Goal: Transaction & Acquisition: Subscribe to service/newsletter

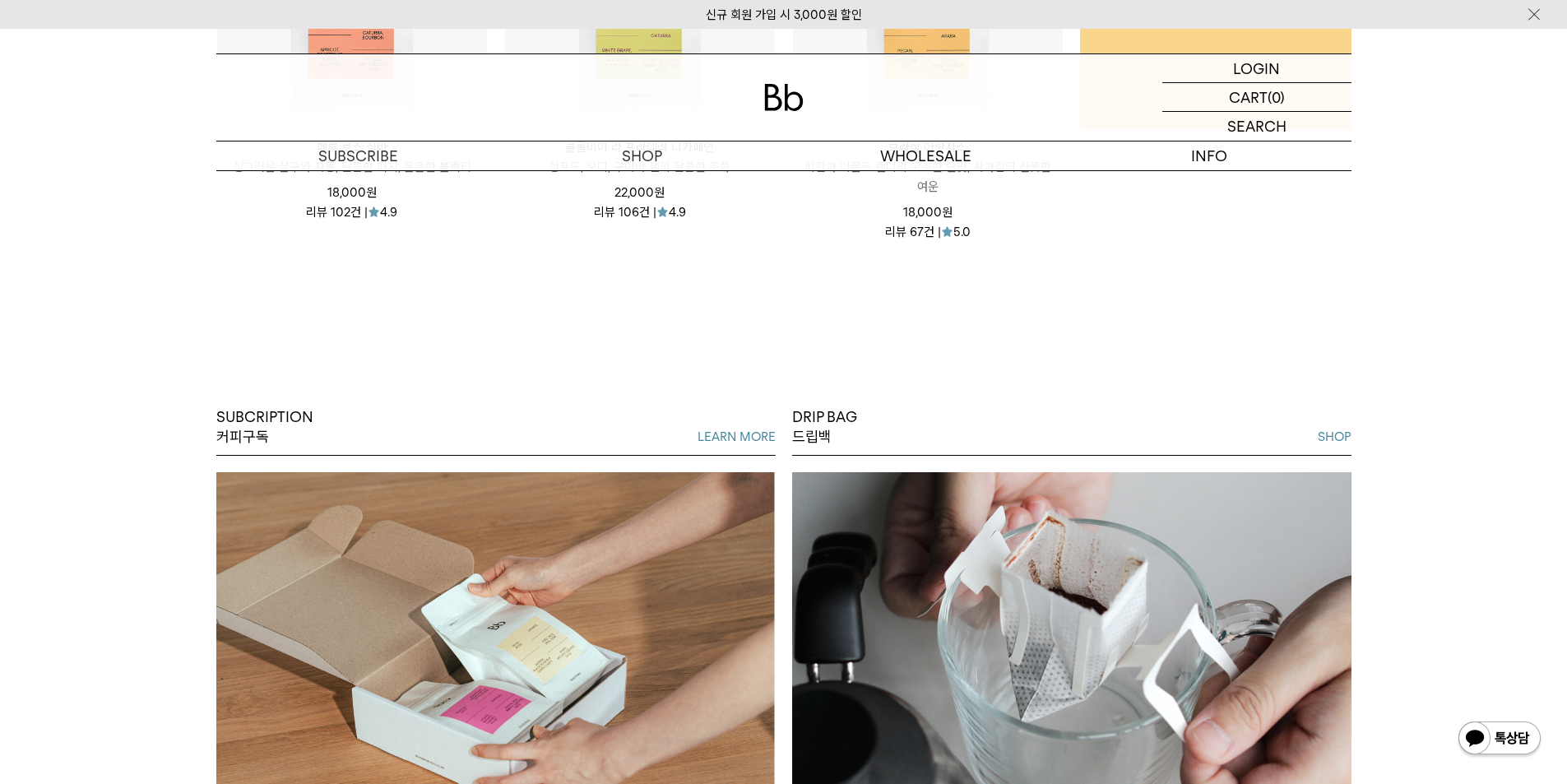
scroll to position [1562, 0]
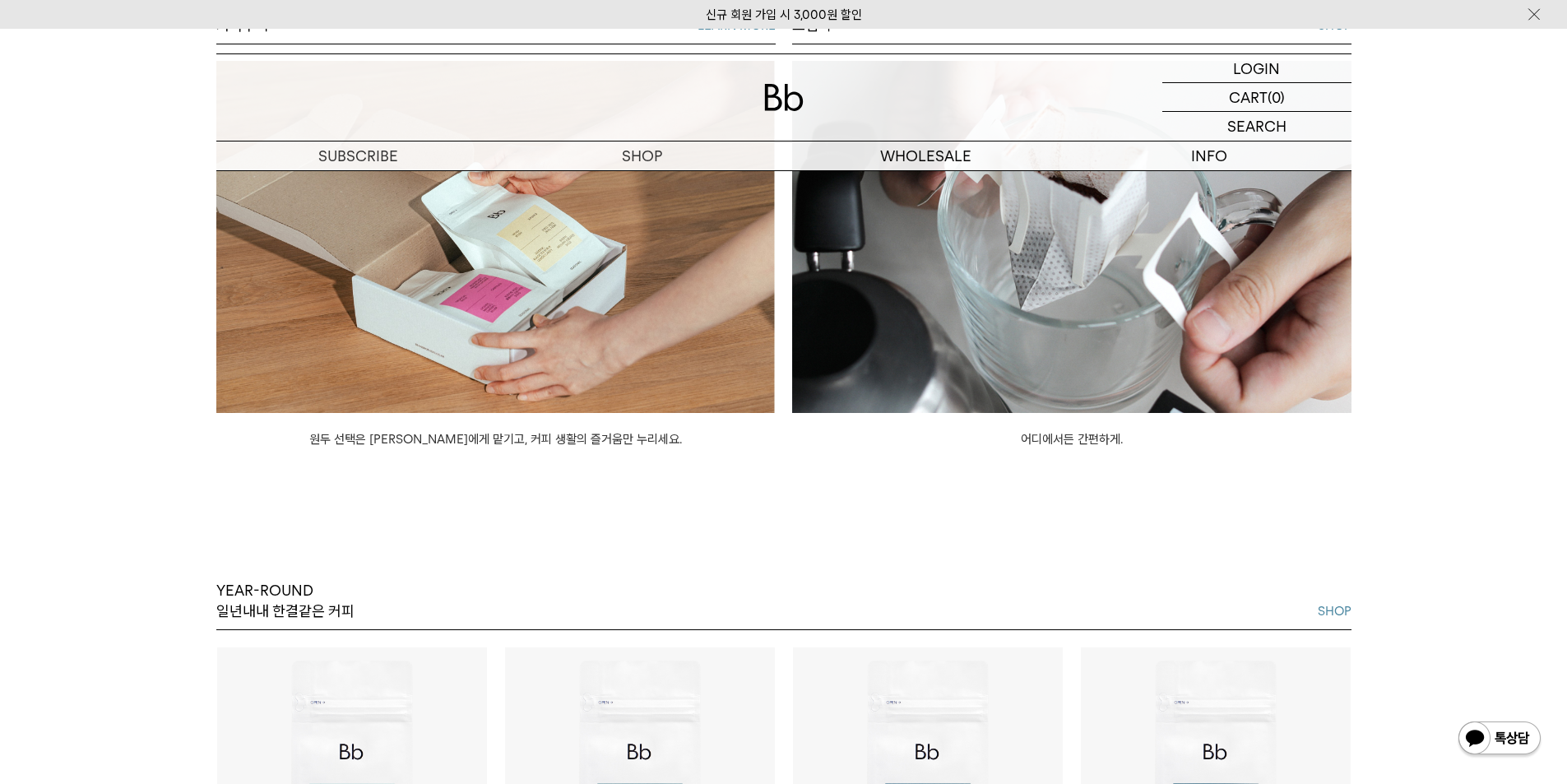
click at [424, 425] on p "원두 선택은 Bb에게 맡기고, 커피 생활의 즐거움만 누리세요." at bounding box center [496, 430] width 559 height 36
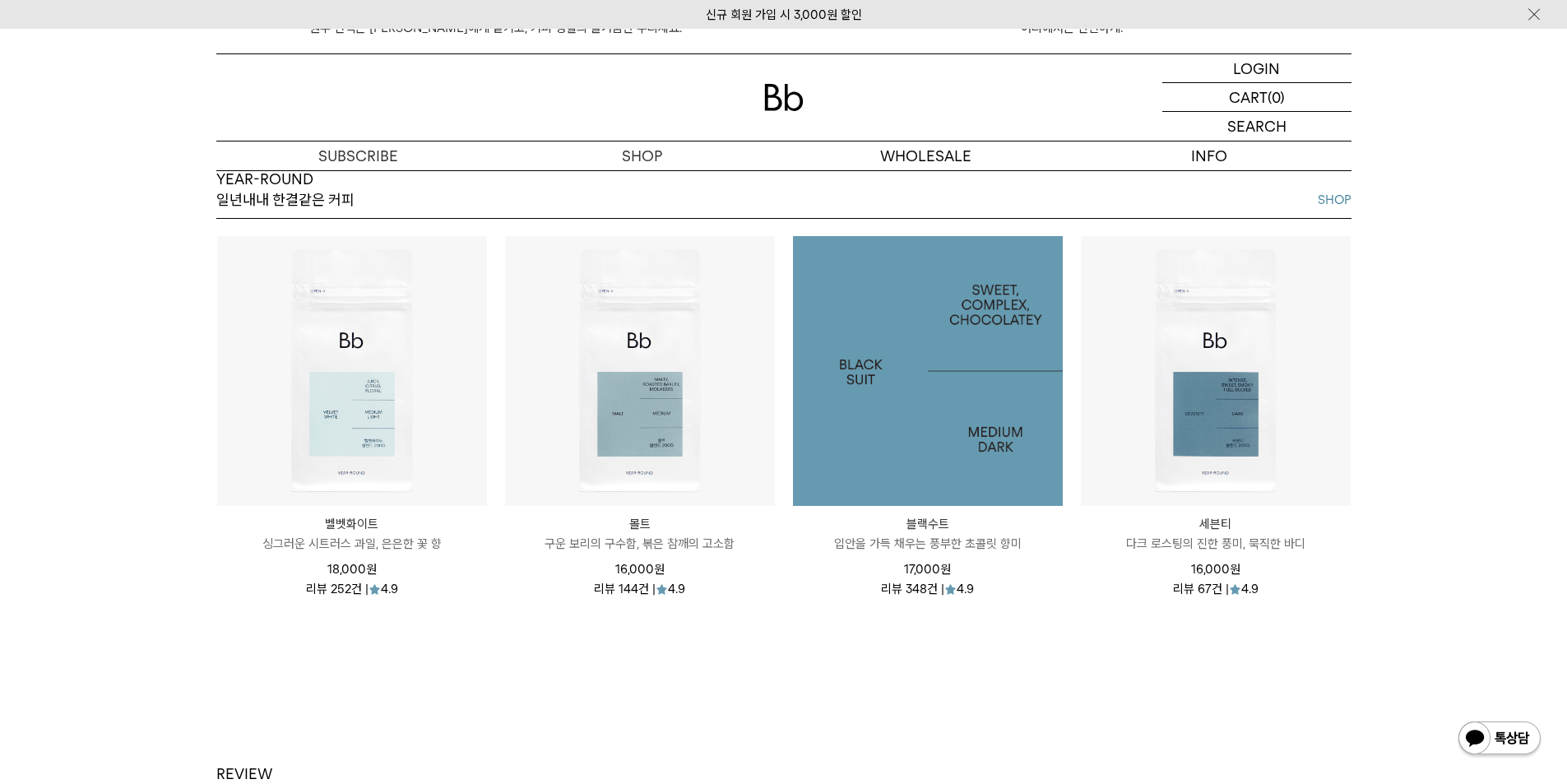
click at [958, 337] on img at bounding box center [929, 371] width 270 height 270
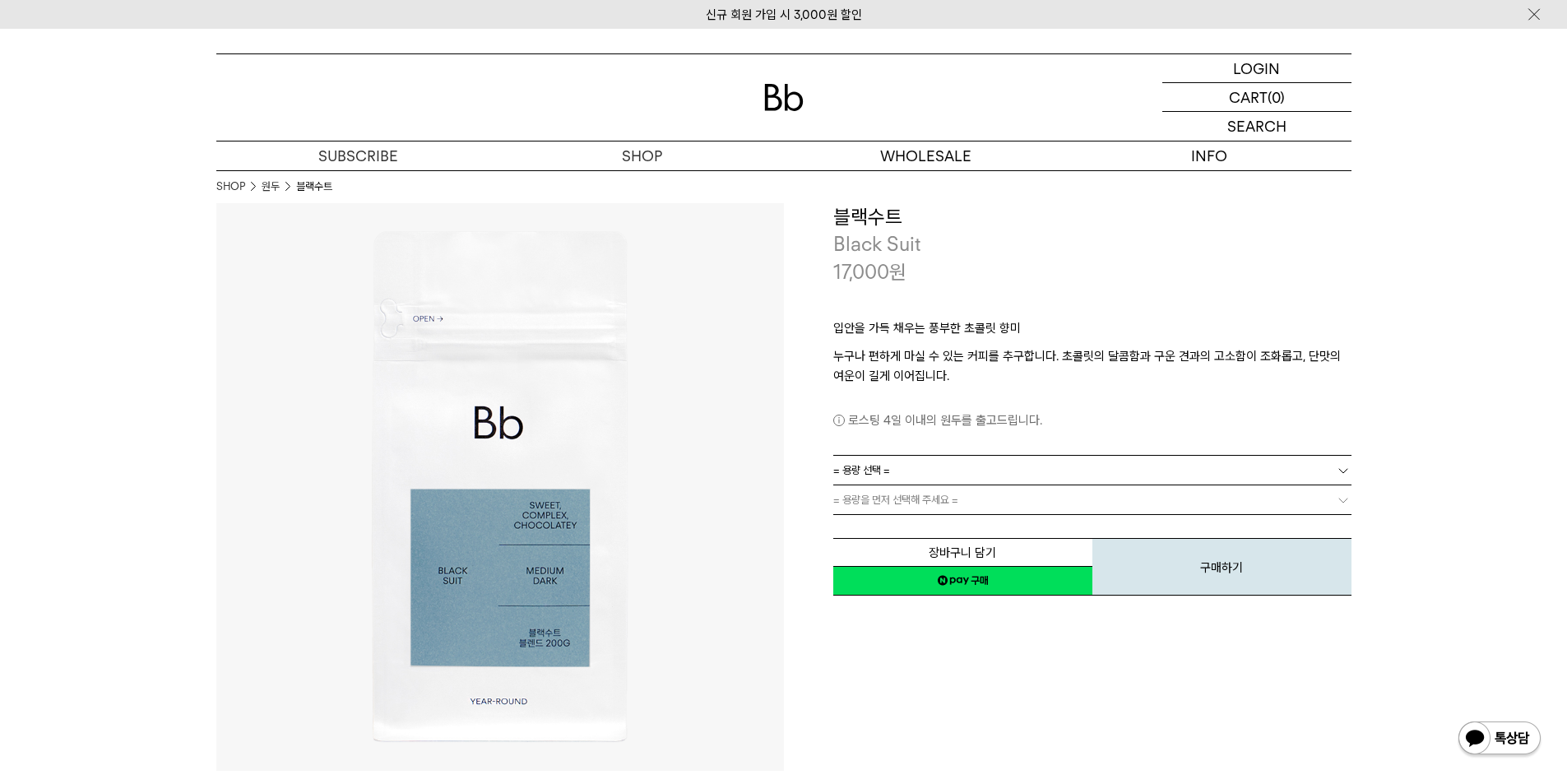
click at [914, 500] on span "= 용량을 먼저 선택해 주세요 =" at bounding box center [896, 499] width 125 height 29
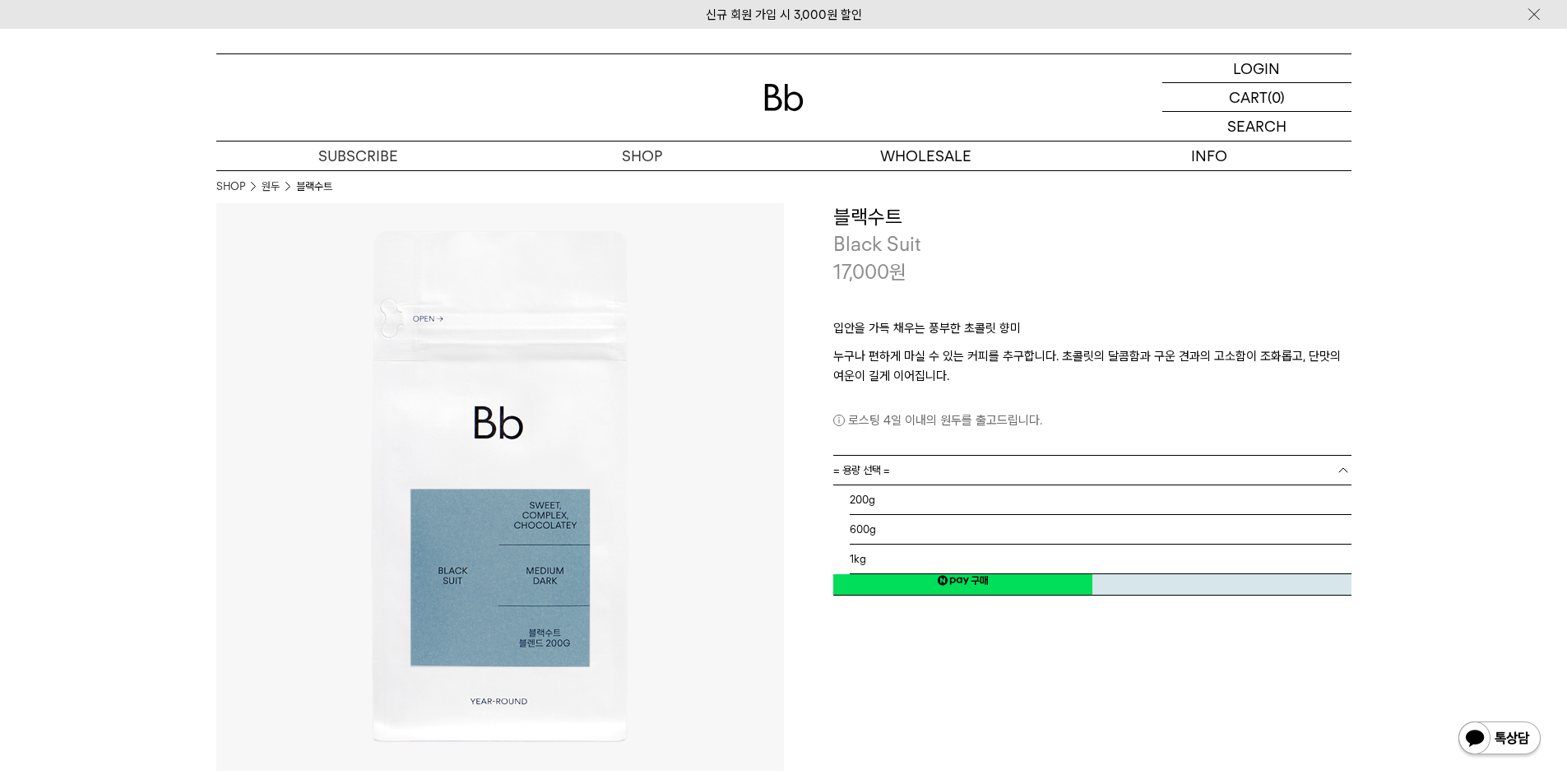
click at [949, 468] on link "= 용량 선택 =" at bounding box center [1093, 470] width 518 height 29
click at [927, 555] on li "1kg" at bounding box center [1101, 559] width 502 height 30
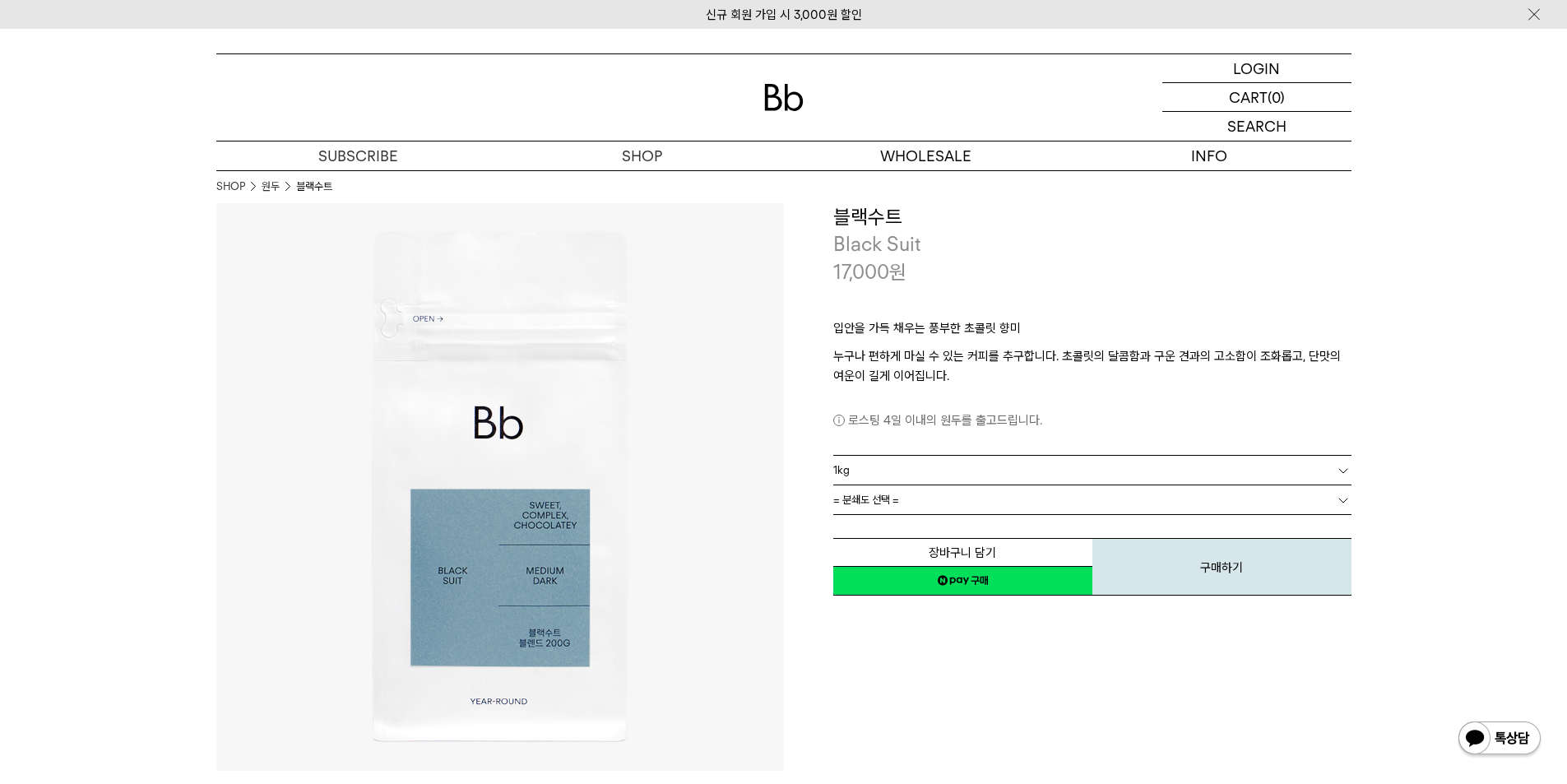
click at [924, 508] on link "= 분쇄도 선택 =" at bounding box center [1093, 499] width 518 height 29
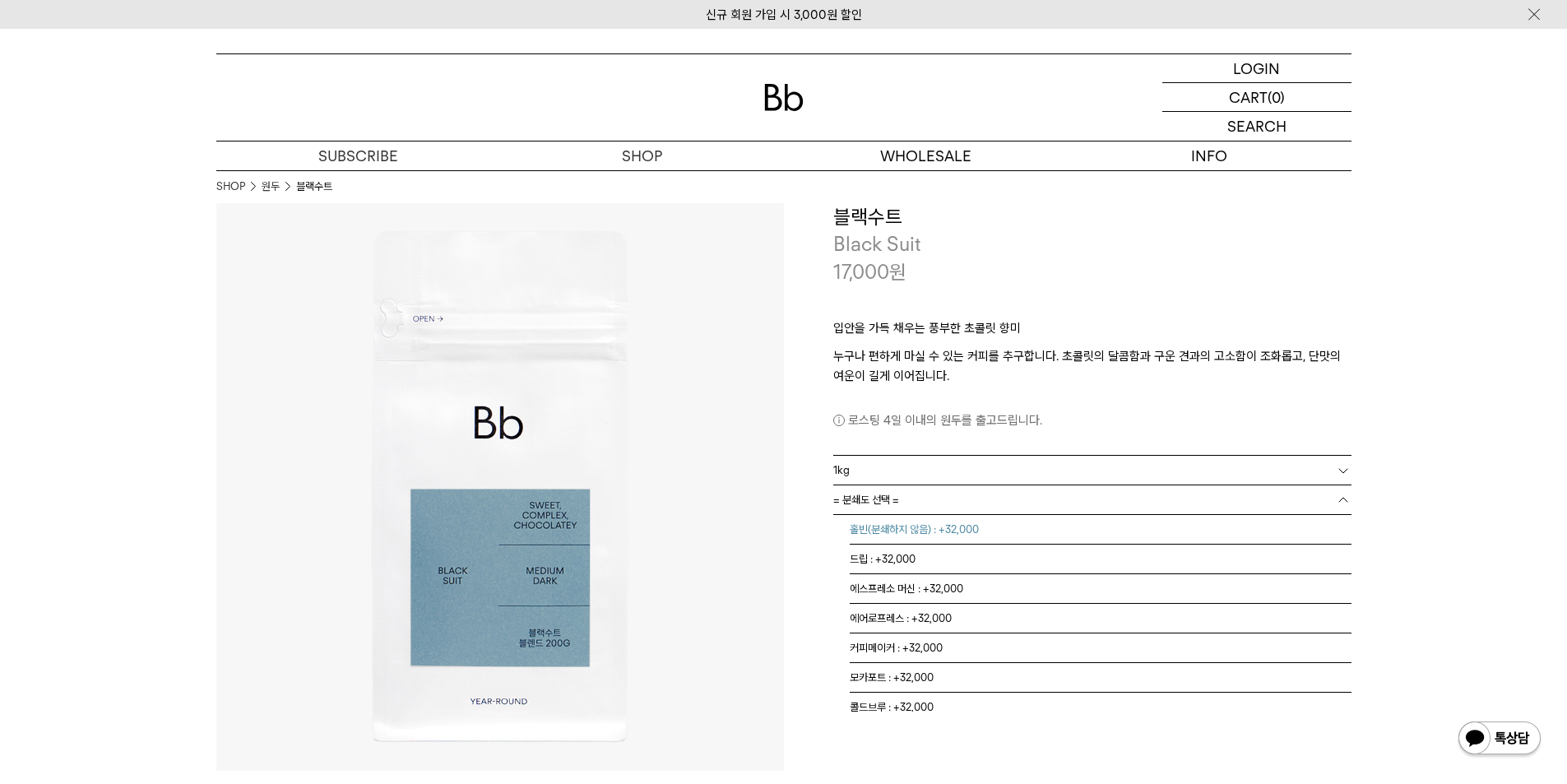
click at [925, 529] on li "홀빈(분쇄하지 않음) : +32,000" at bounding box center [1101, 530] width 502 height 30
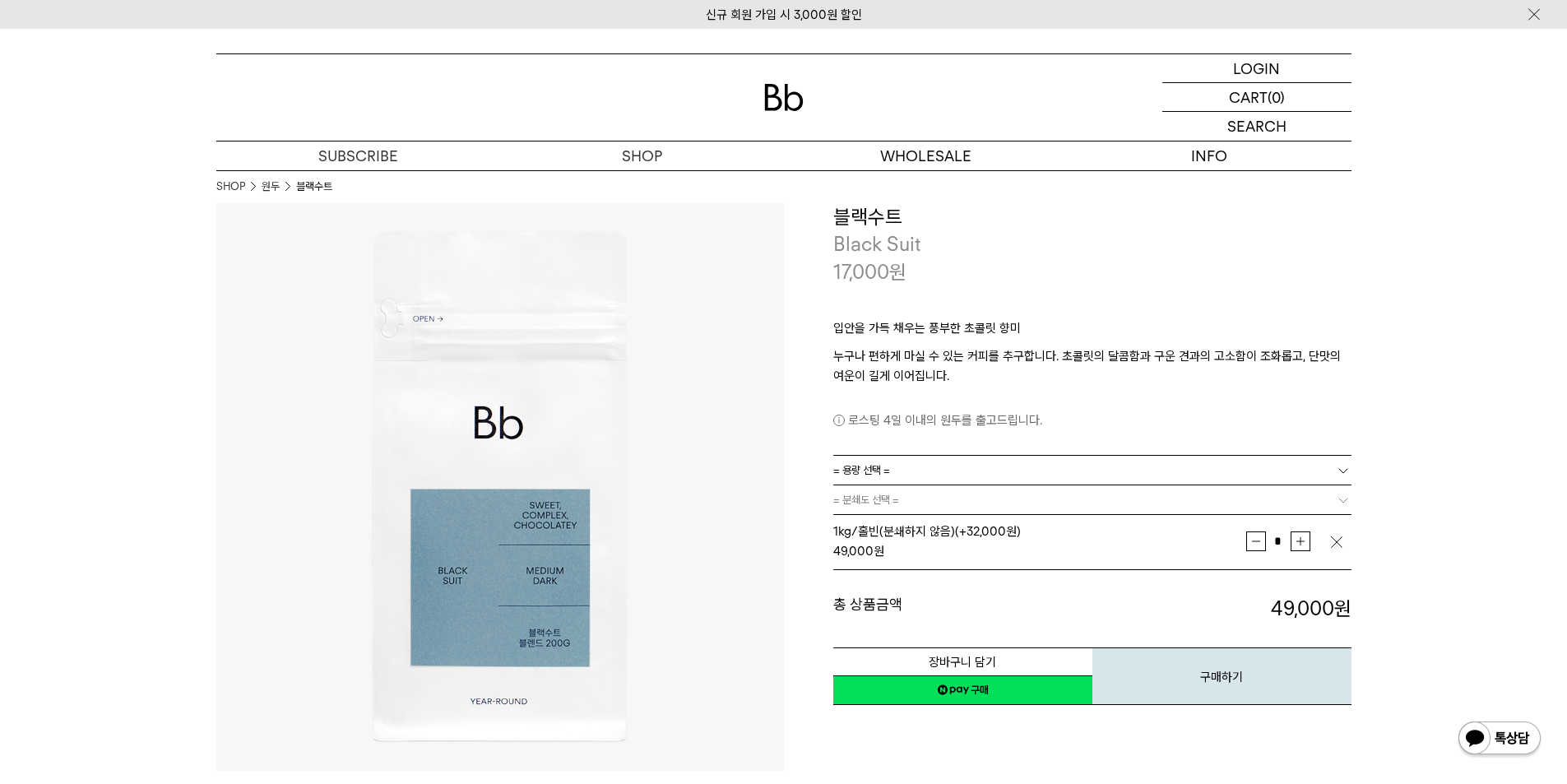
click at [1335, 545] on img "button" at bounding box center [1337, 542] width 17 height 17
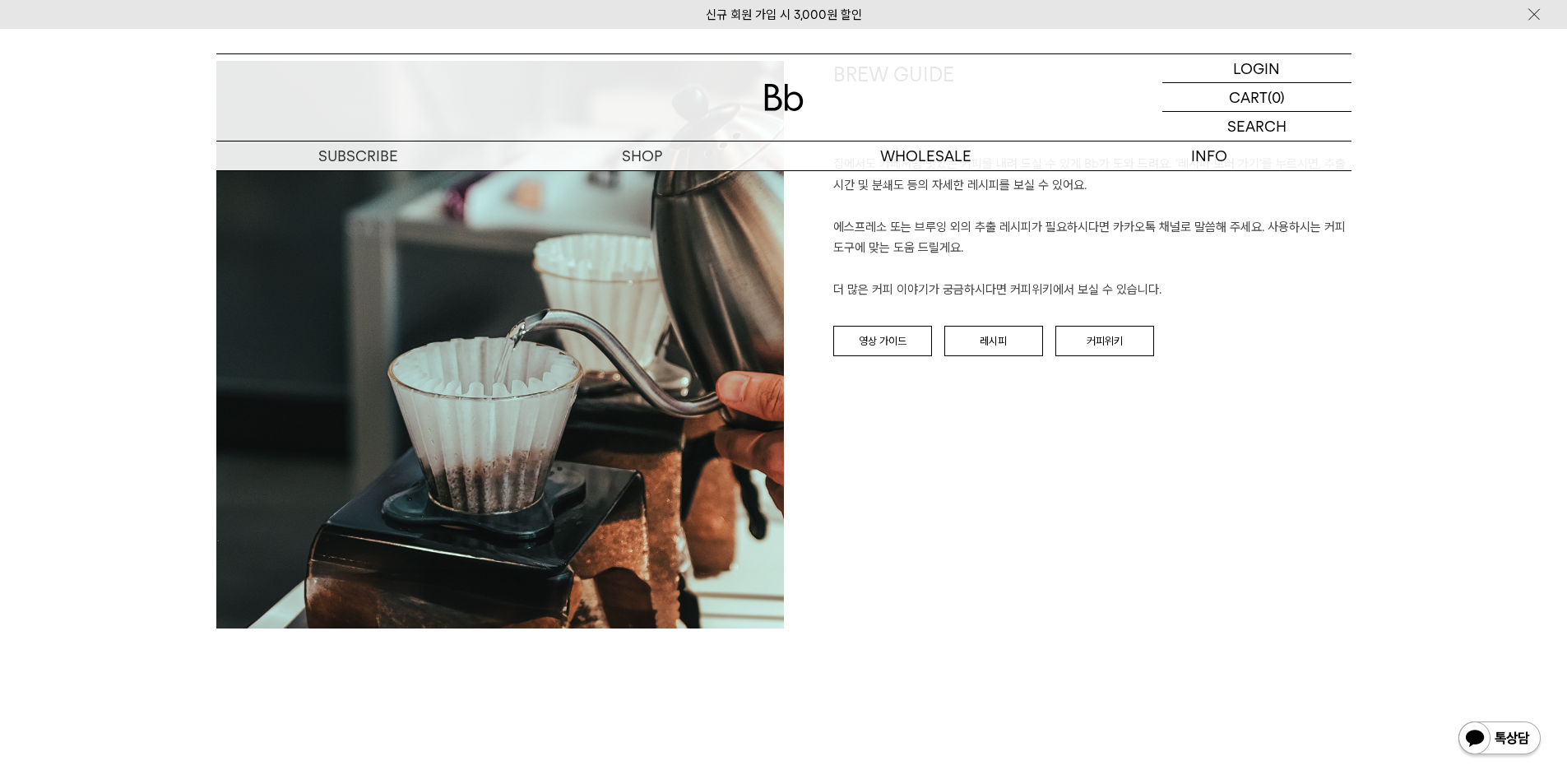
scroll to position [2549, 0]
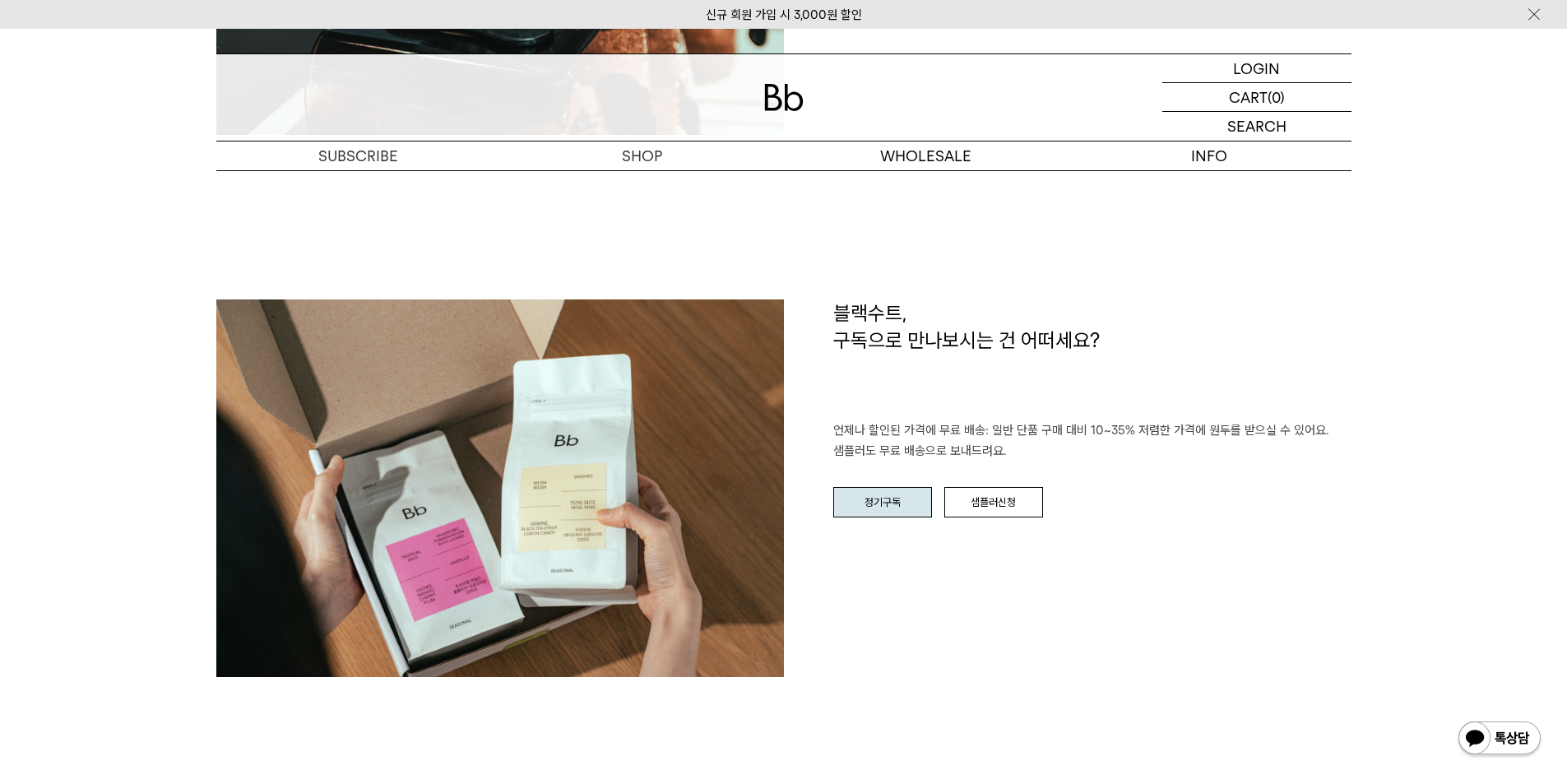
click at [920, 487] on link "정기구독" at bounding box center [883, 502] width 98 height 32
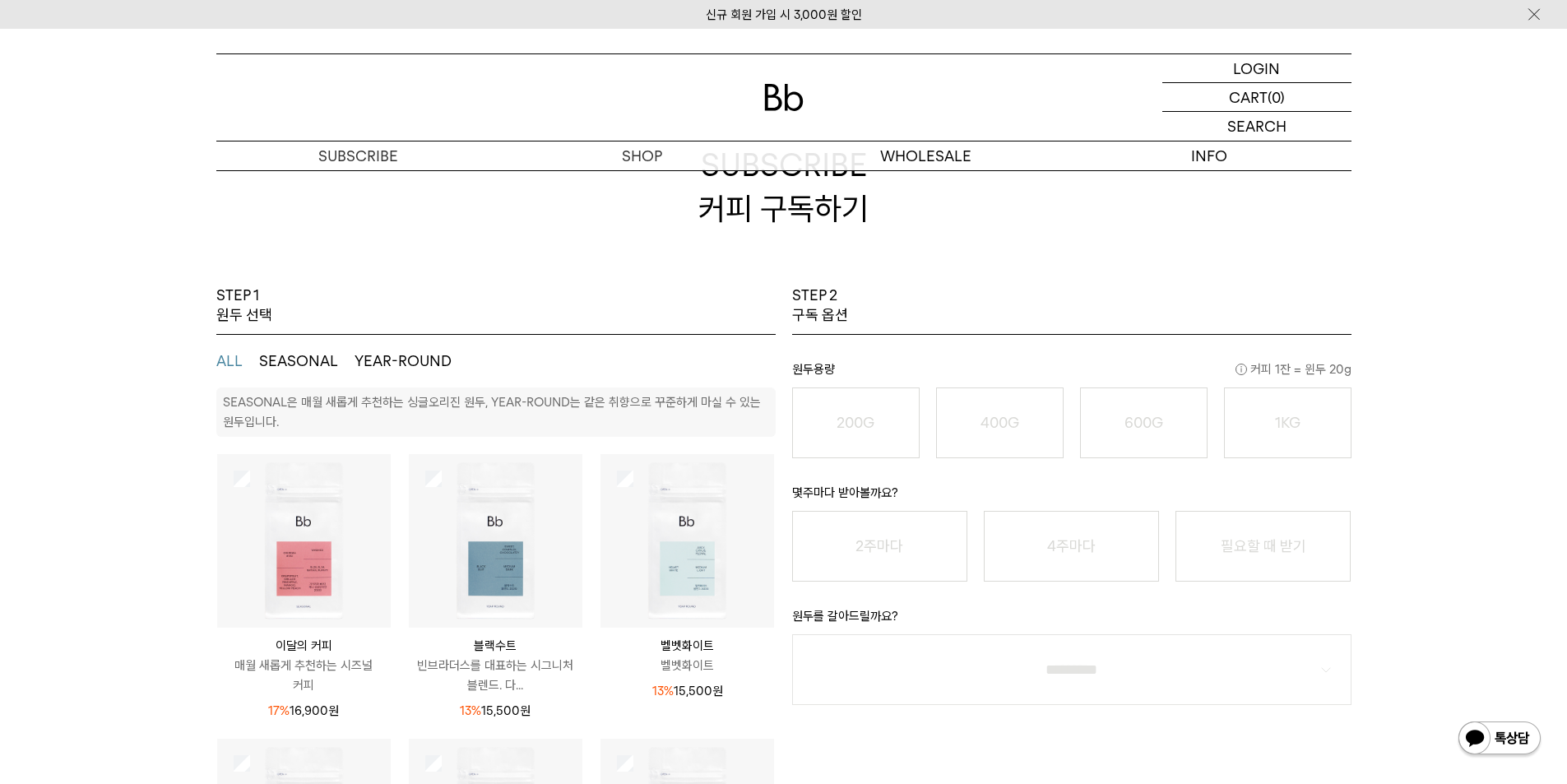
scroll to position [164, 0]
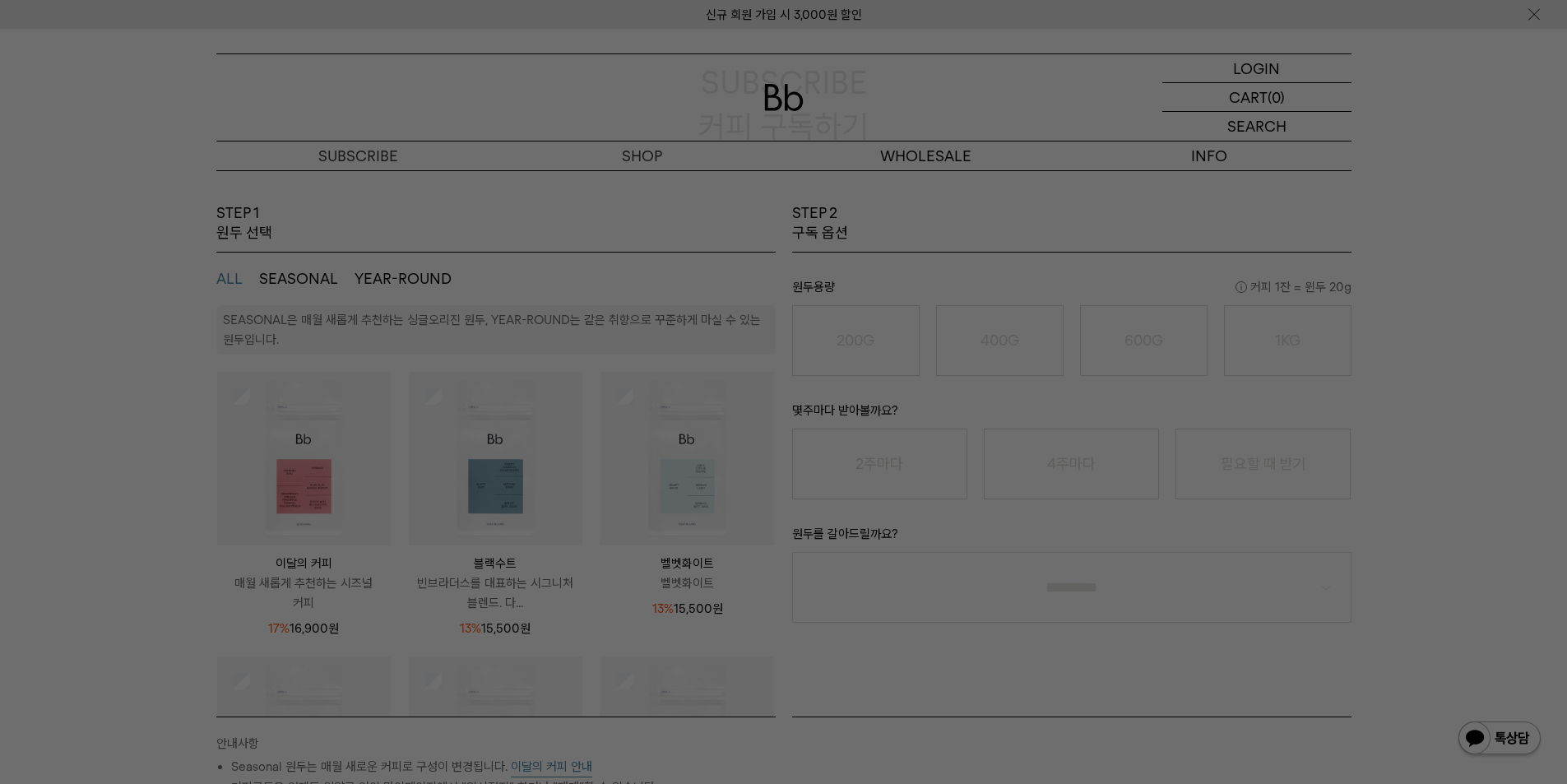
click at [363, 278] on div at bounding box center [784, 392] width 1567 height 784
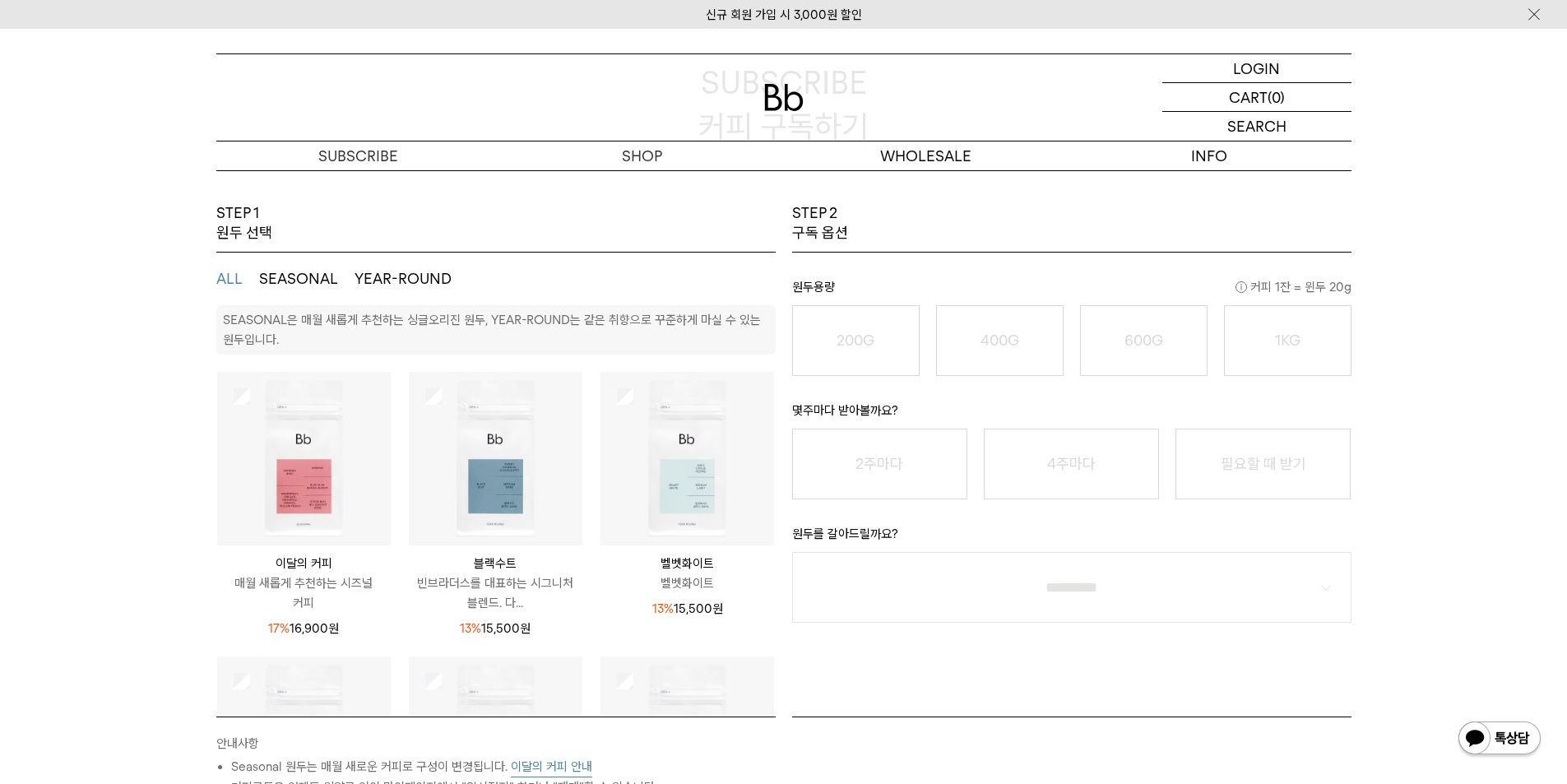
click at [384, 284] on button "YEAR-ROUND" at bounding box center [403, 279] width 97 height 20
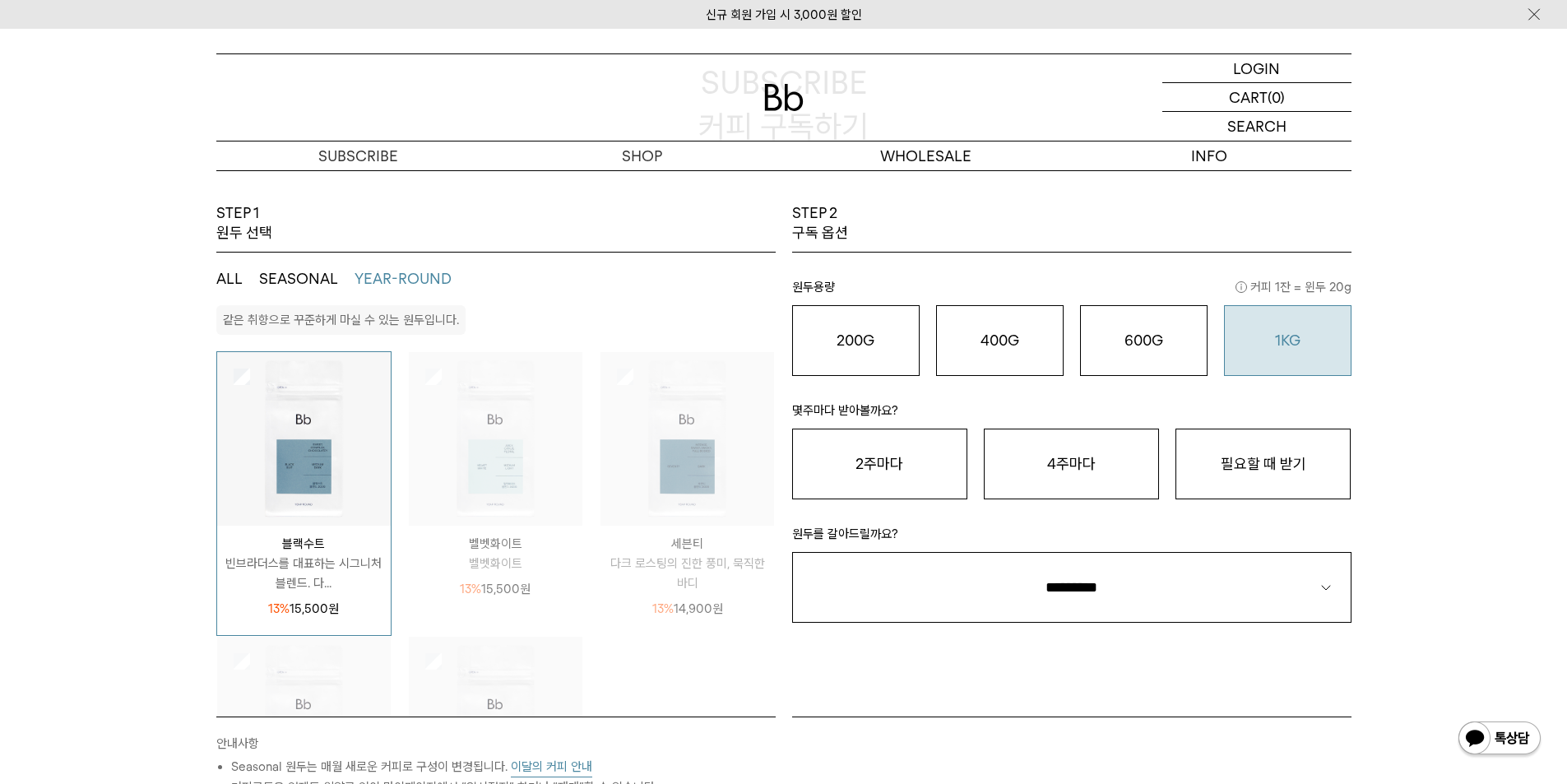
click at [1267, 349] on div "1KG 49,900 원" at bounding box center [1288, 341] width 109 height 20
click at [1299, 476] on button "필요할 때 받기" at bounding box center [1263, 463] width 175 height 71
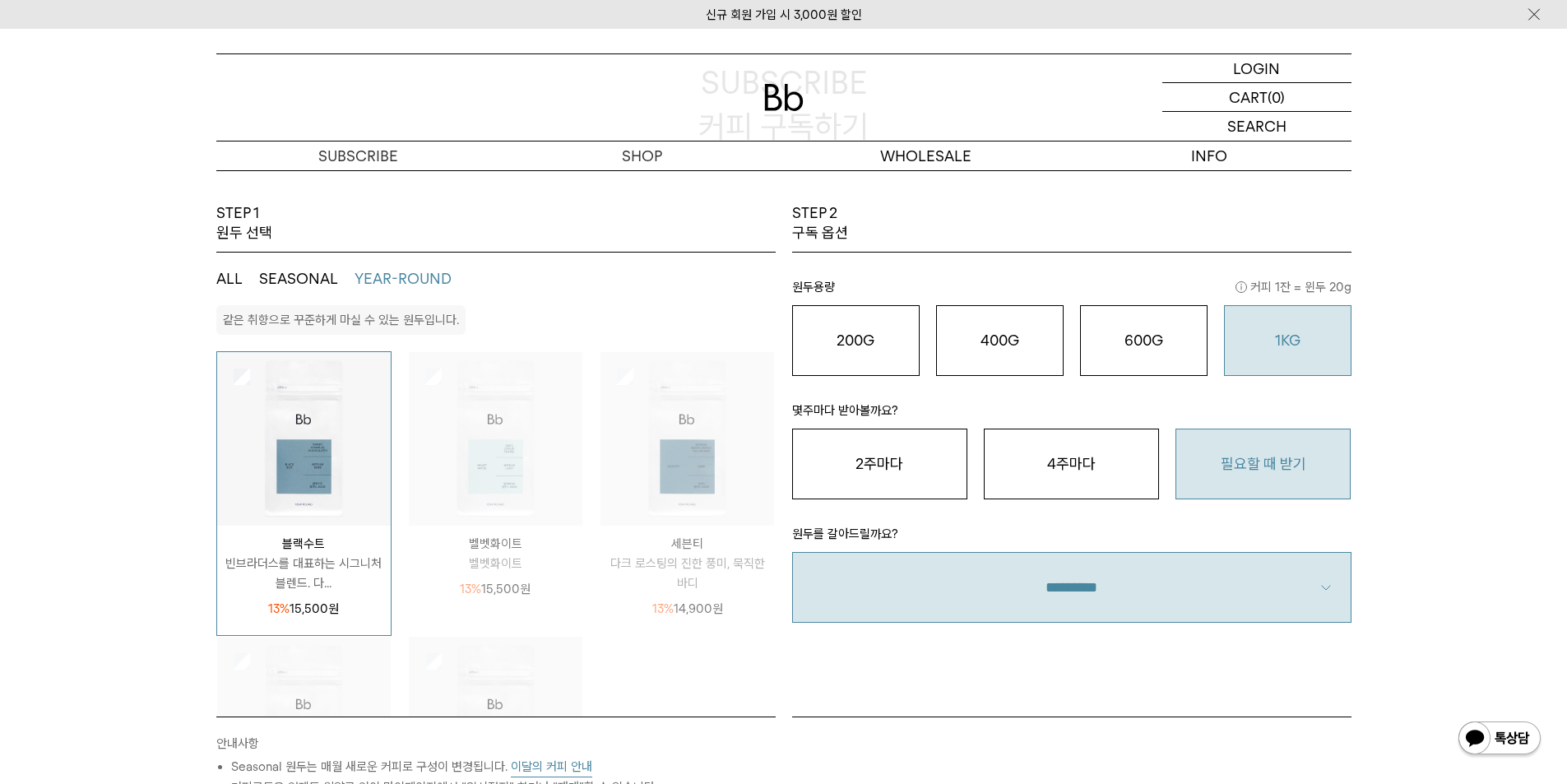
click at [1150, 596] on select "**********" at bounding box center [1072, 587] width 559 height 71
select select "**"
click at [793, 552] on select "**********" at bounding box center [1072, 587] width 559 height 71
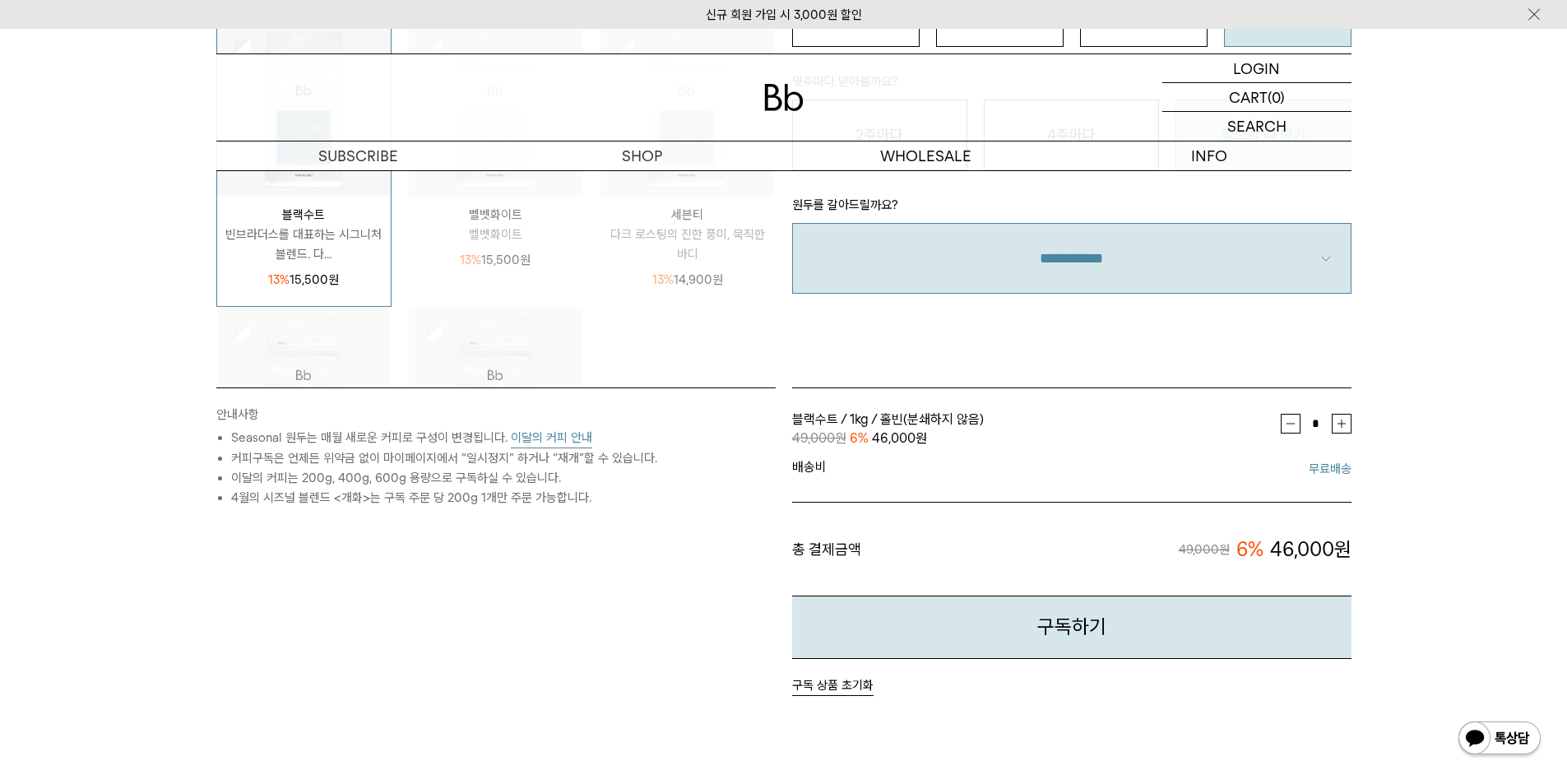
scroll to position [247, 0]
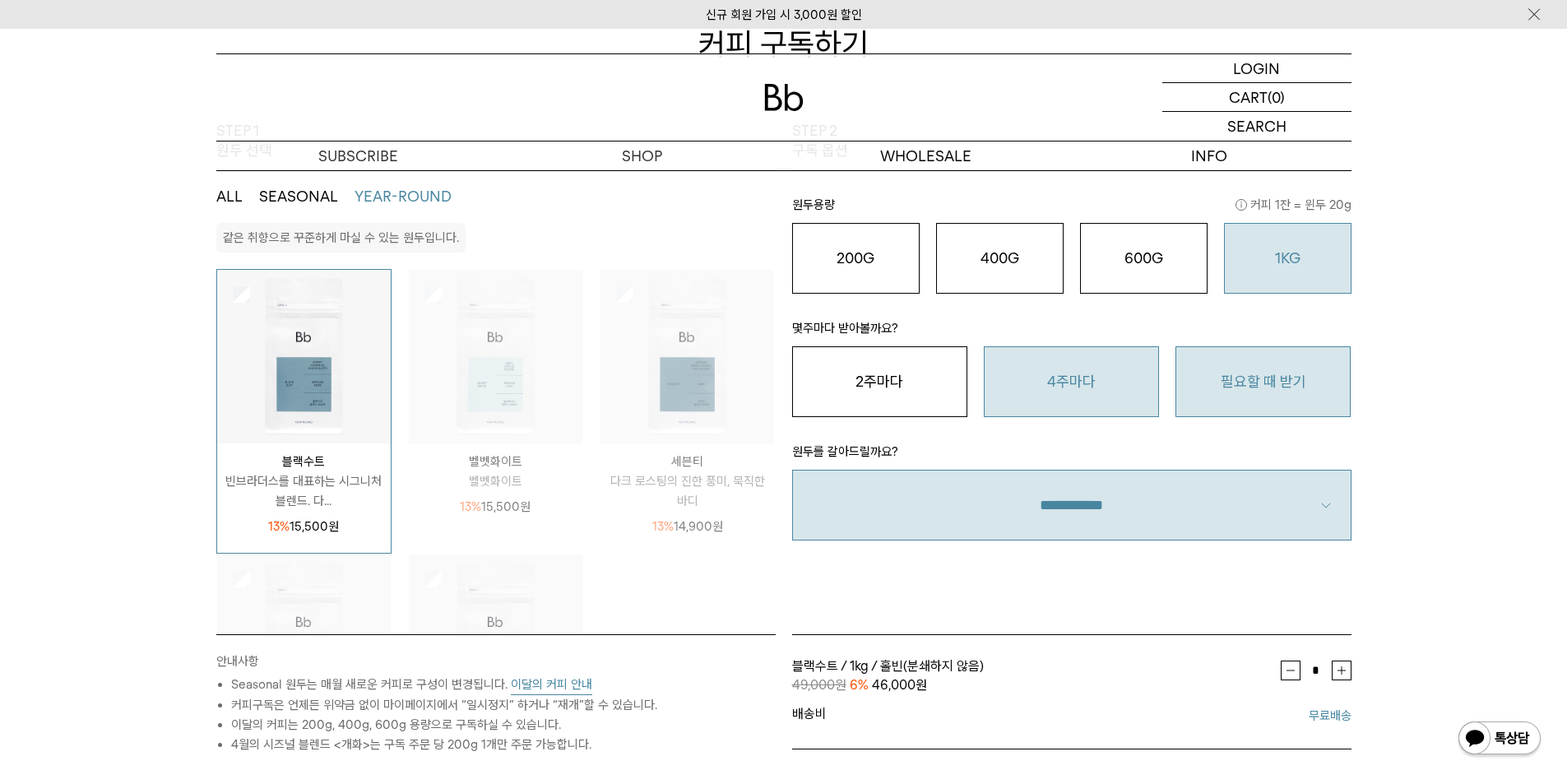
click at [1090, 372] on button "4주마다" at bounding box center [1071, 382] width 175 height 71
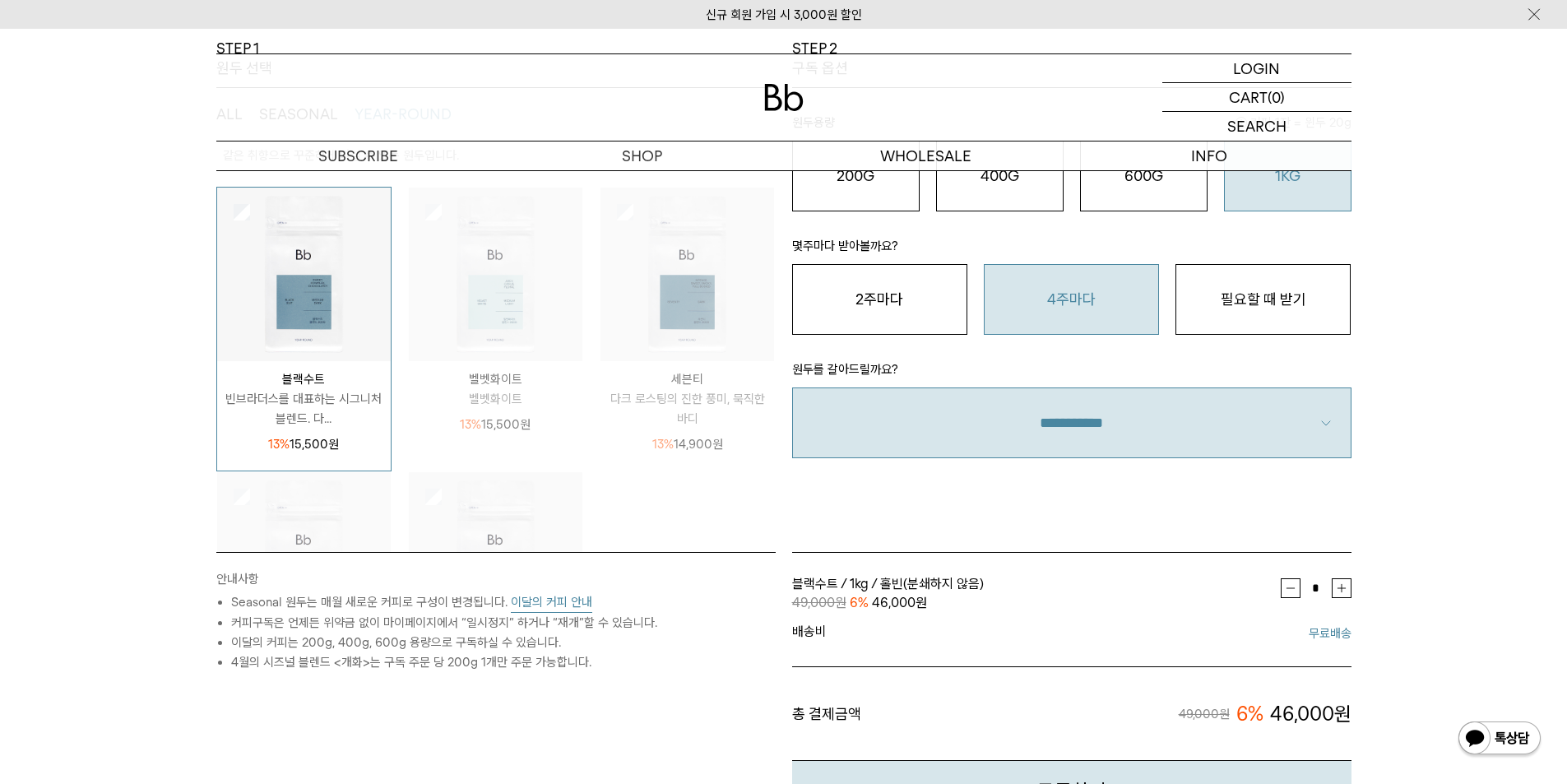
scroll to position [164, 0]
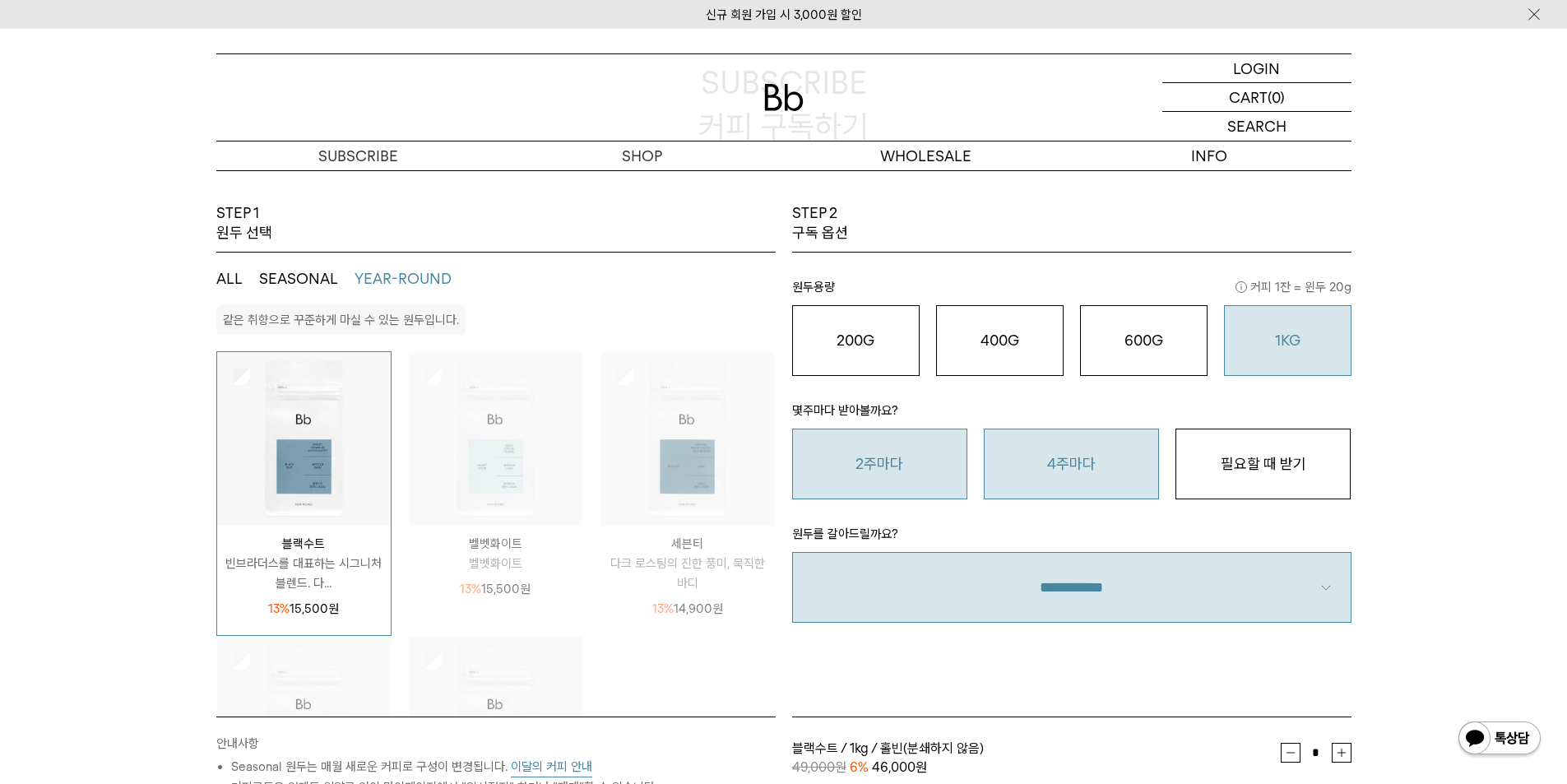
click at [897, 470] on button "2주마다" at bounding box center [880, 463] width 175 height 71
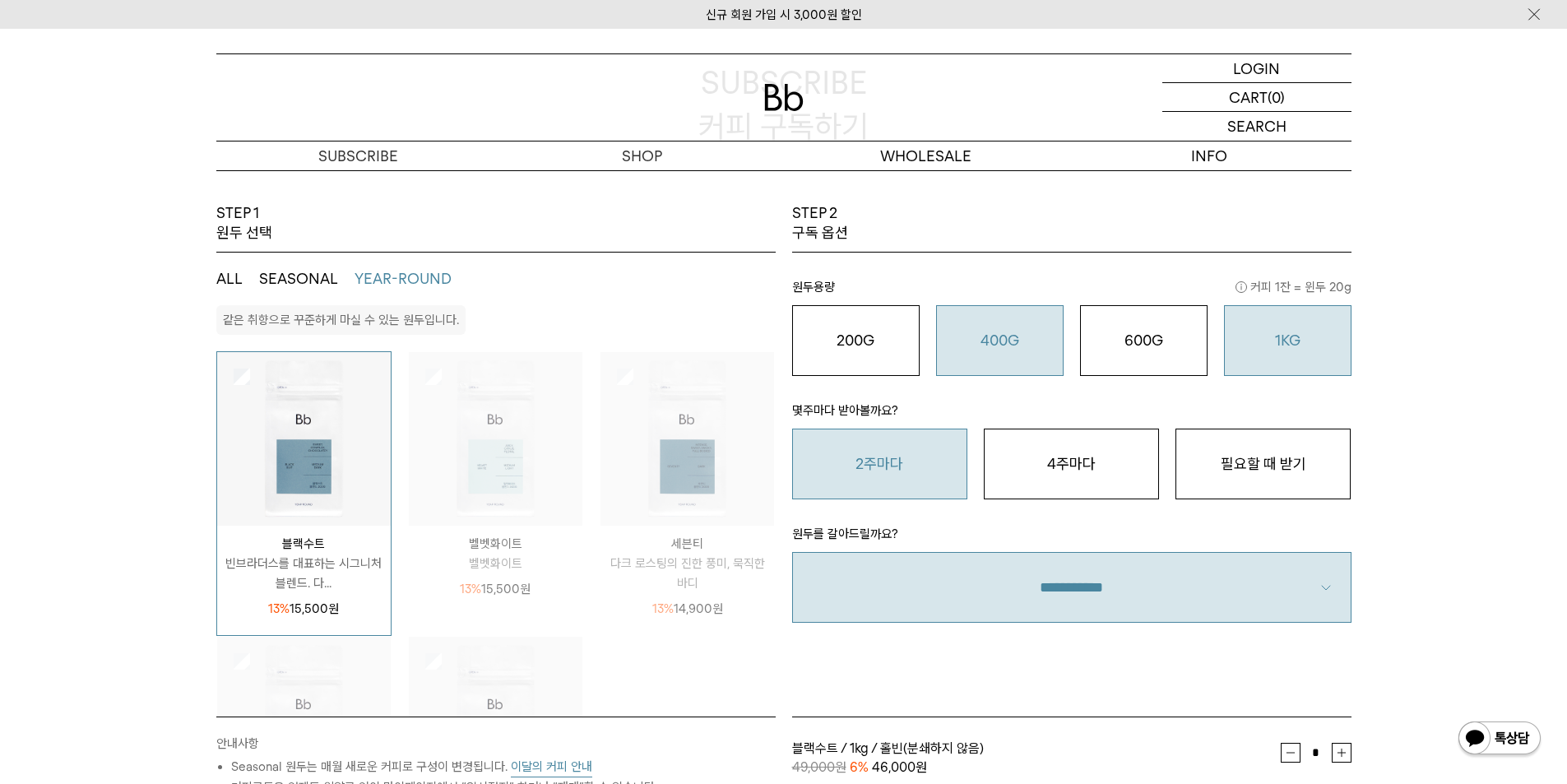
click at [1014, 349] on div "400G 31,000 원" at bounding box center [999, 341] width 109 height 20
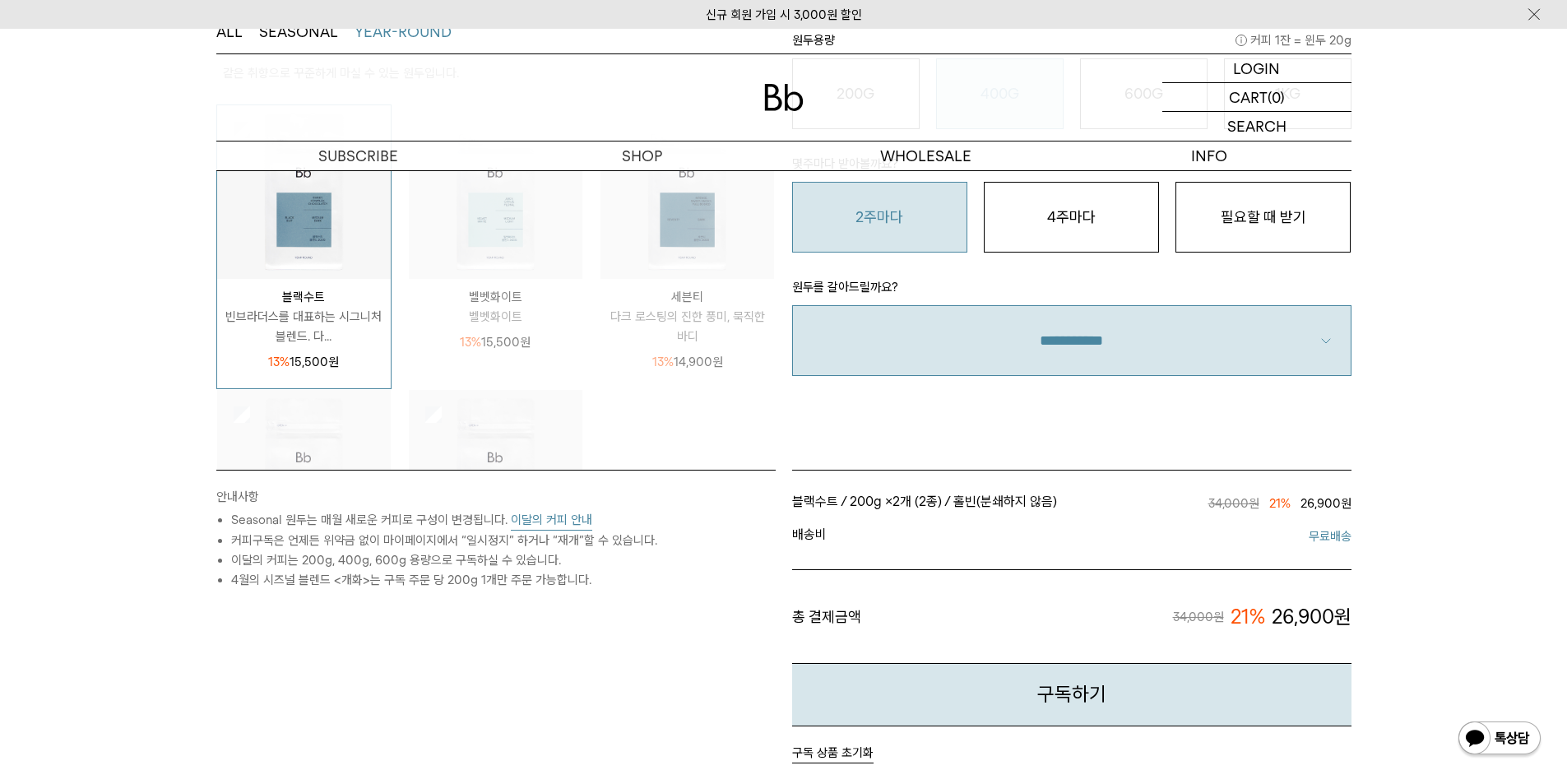
scroll to position [247, 0]
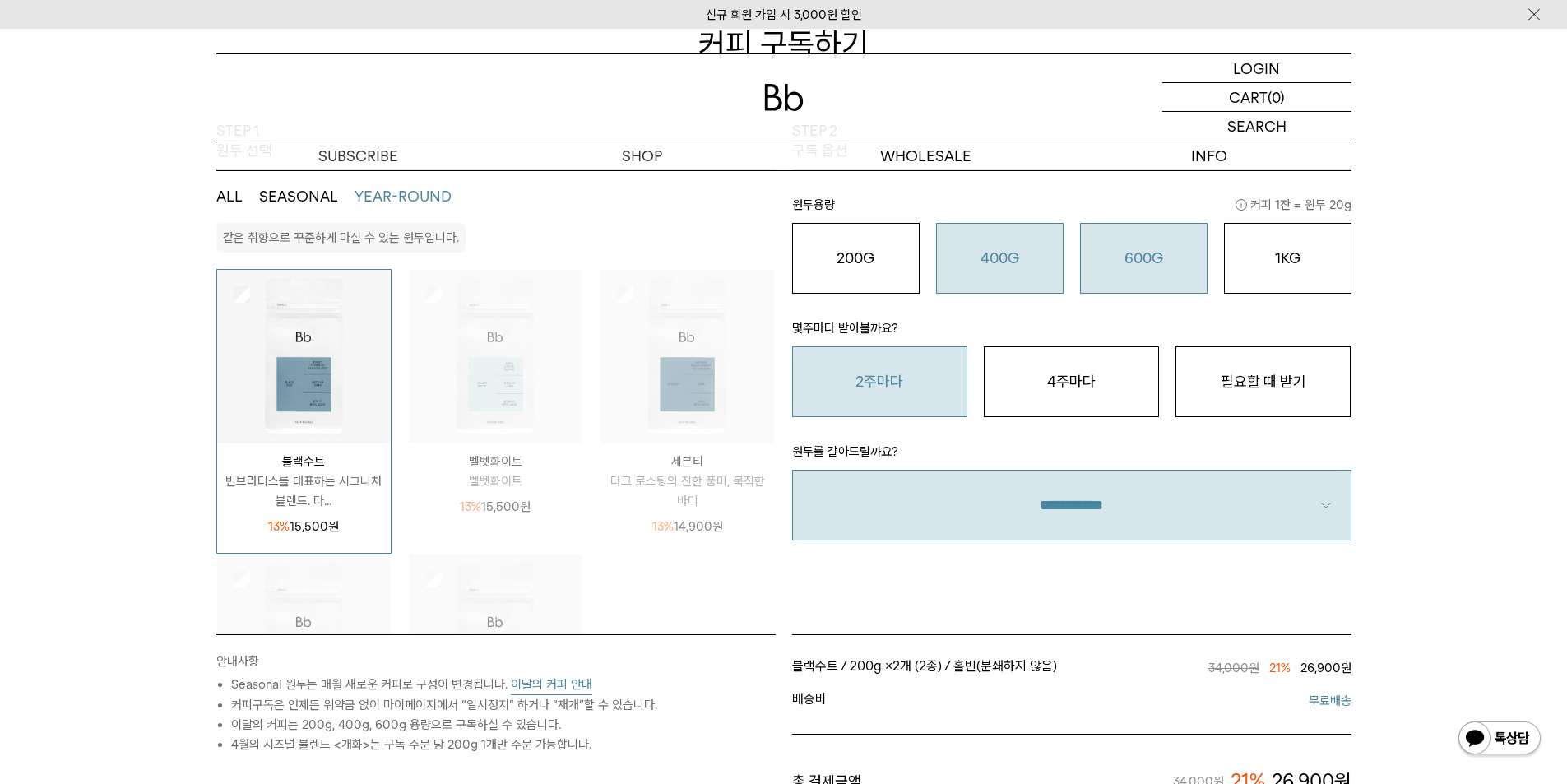
click at [1132, 276] on button "600G 43,000 원" at bounding box center [1144, 257] width 128 height 71
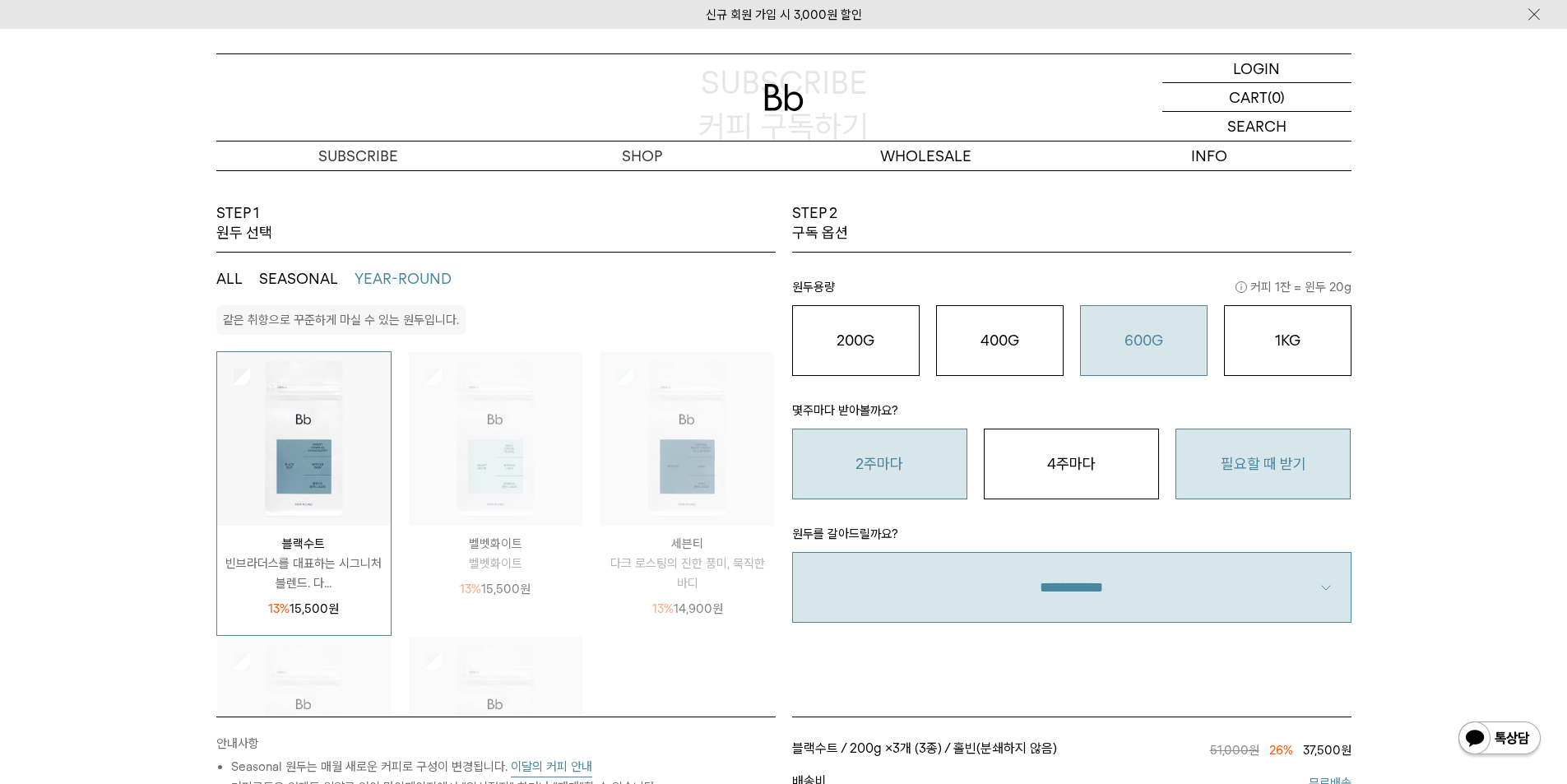
click at [1222, 458] on button "필요할 때 받기" at bounding box center [1263, 463] width 175 height 71
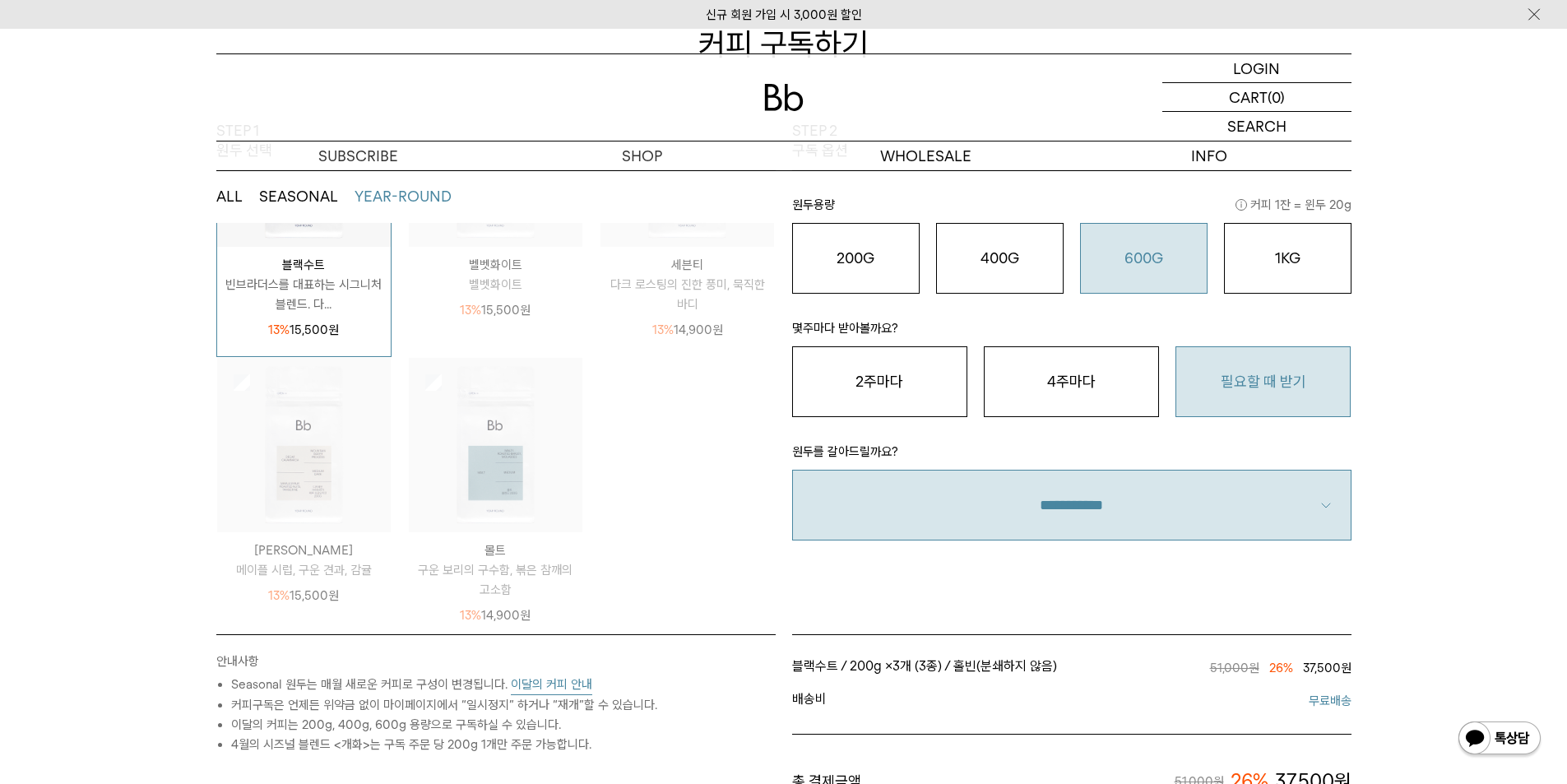
scroll to position [493, 0]
